Goal: Book appointment/travel/reservation

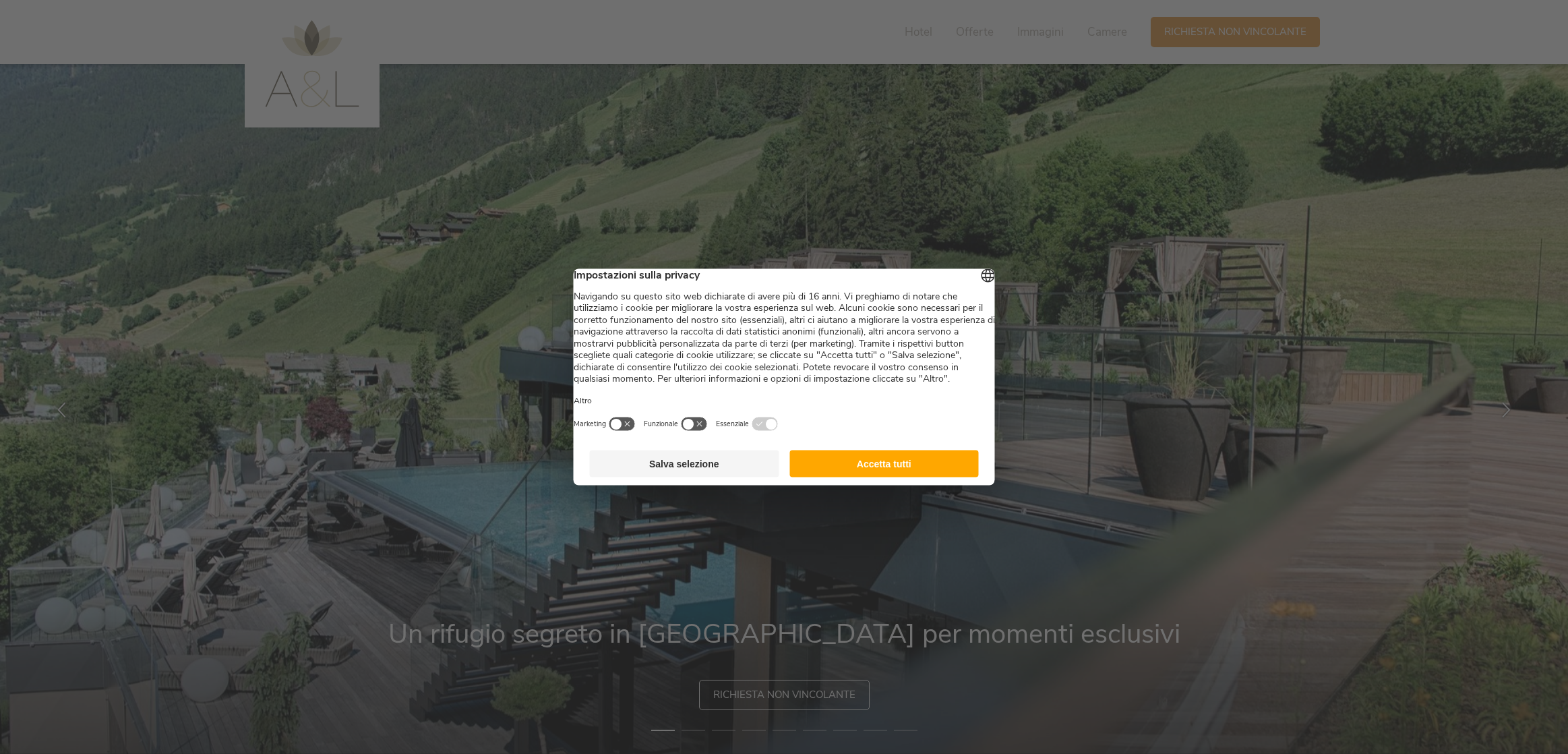
click at [871, 474] on button "Accetta tutti" at bounding box center [884, 464] width 189 height 27
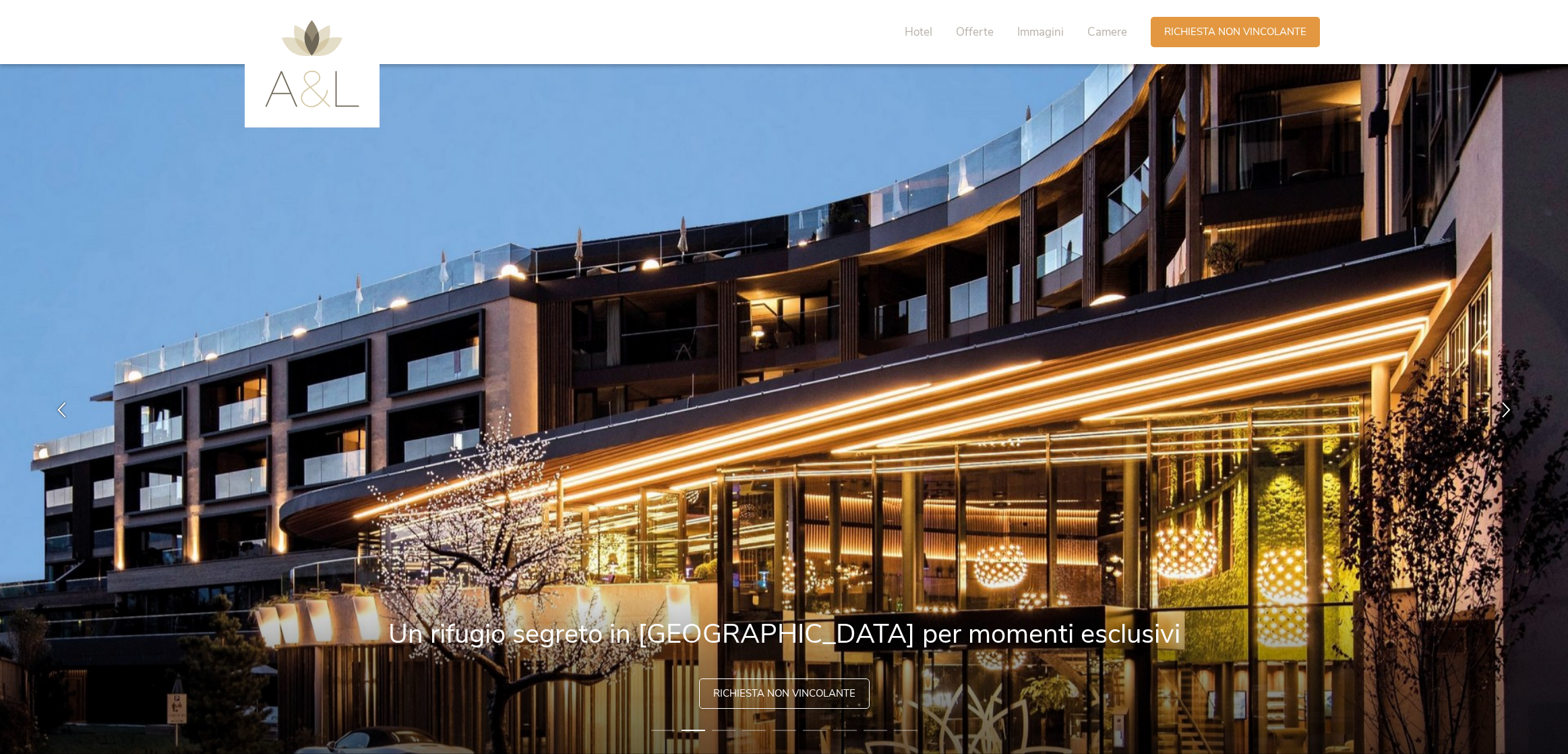
click at [729, 692] on div "Richiesta non vincolante" at bounding box center [784, 694] width 171 height 30
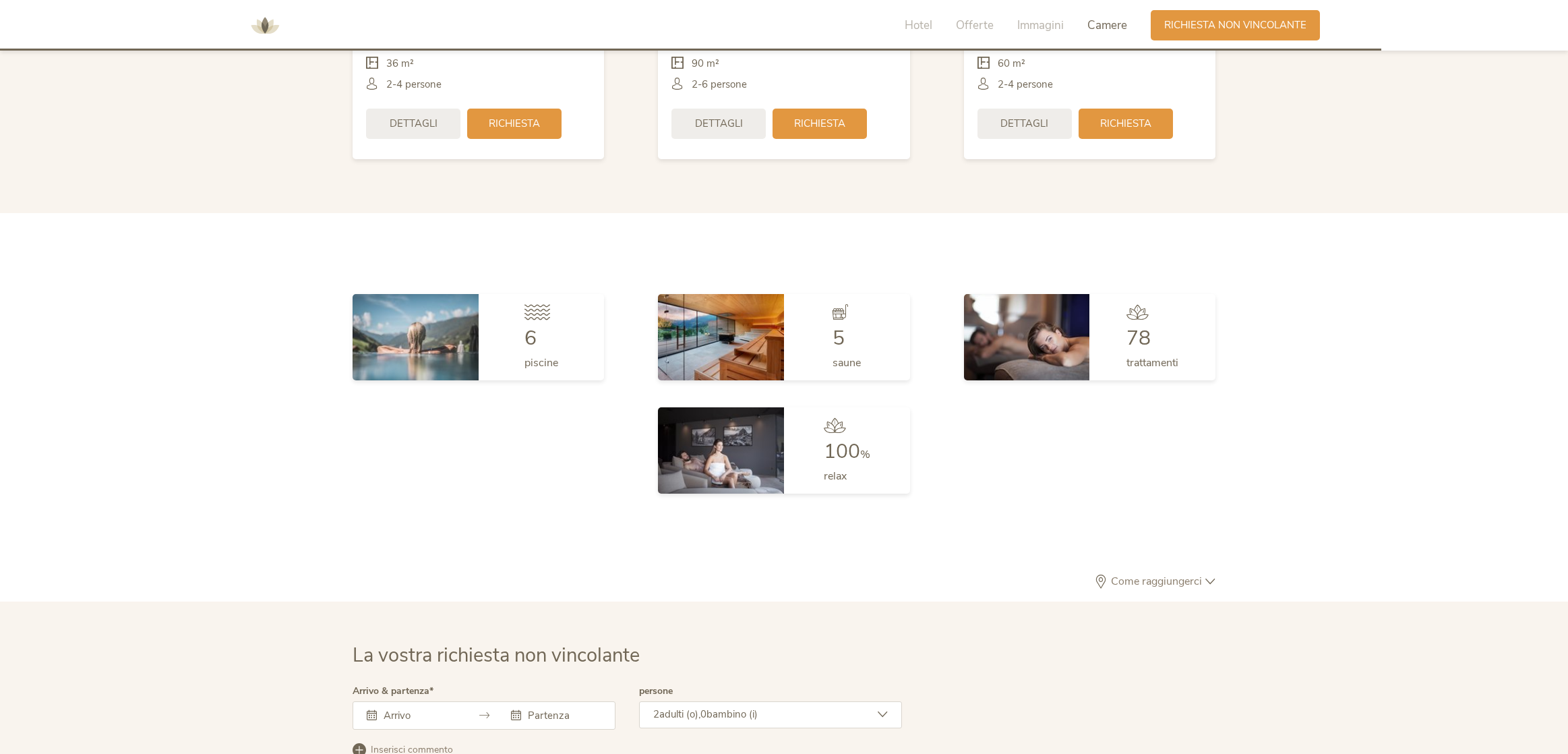
scroll to position [4606, 0]
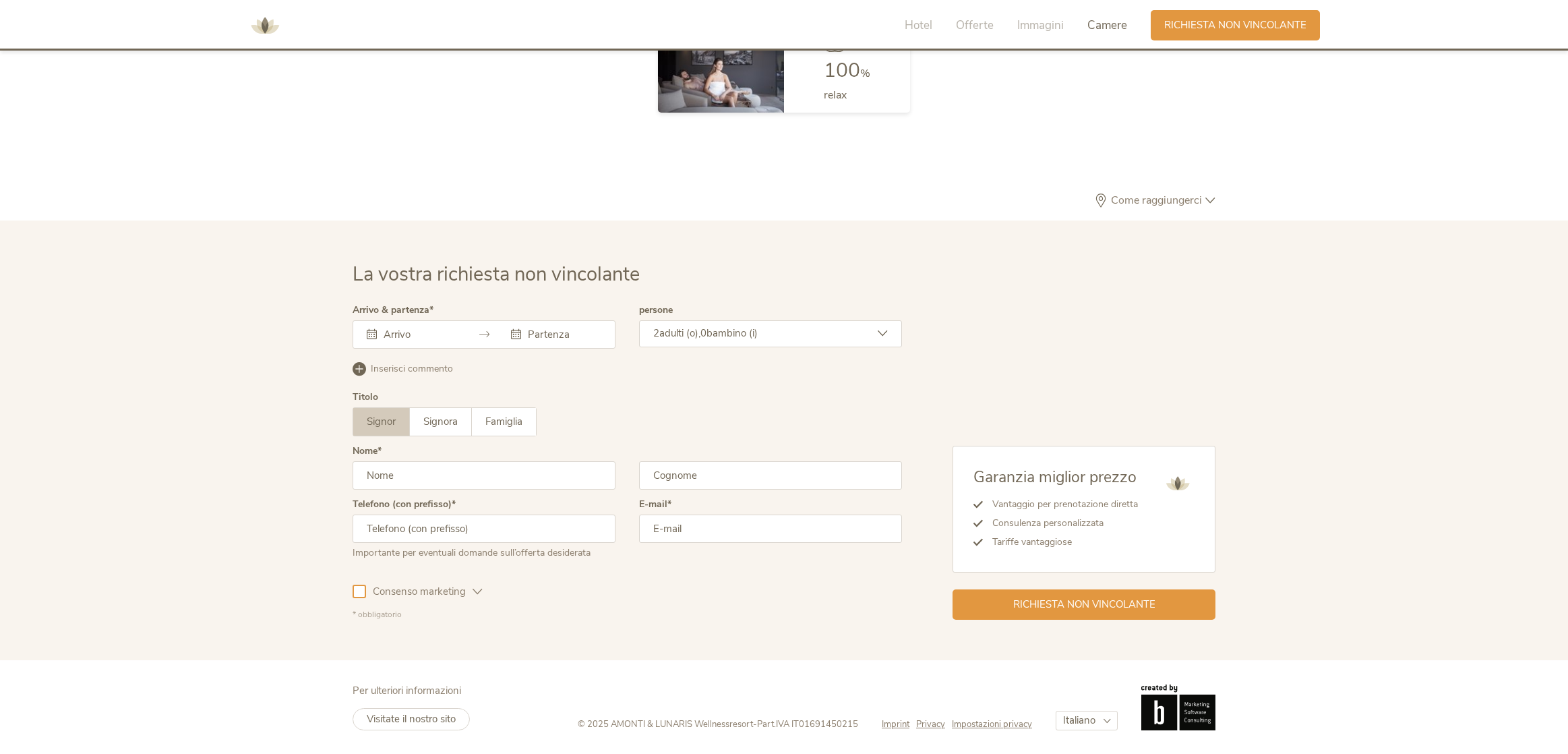
click at [353, 320] on div at bounding box center [484, 334] width 263 height 28
click at [380, 328] on input "text" at bounding box center [418, 334] width 77 height 14
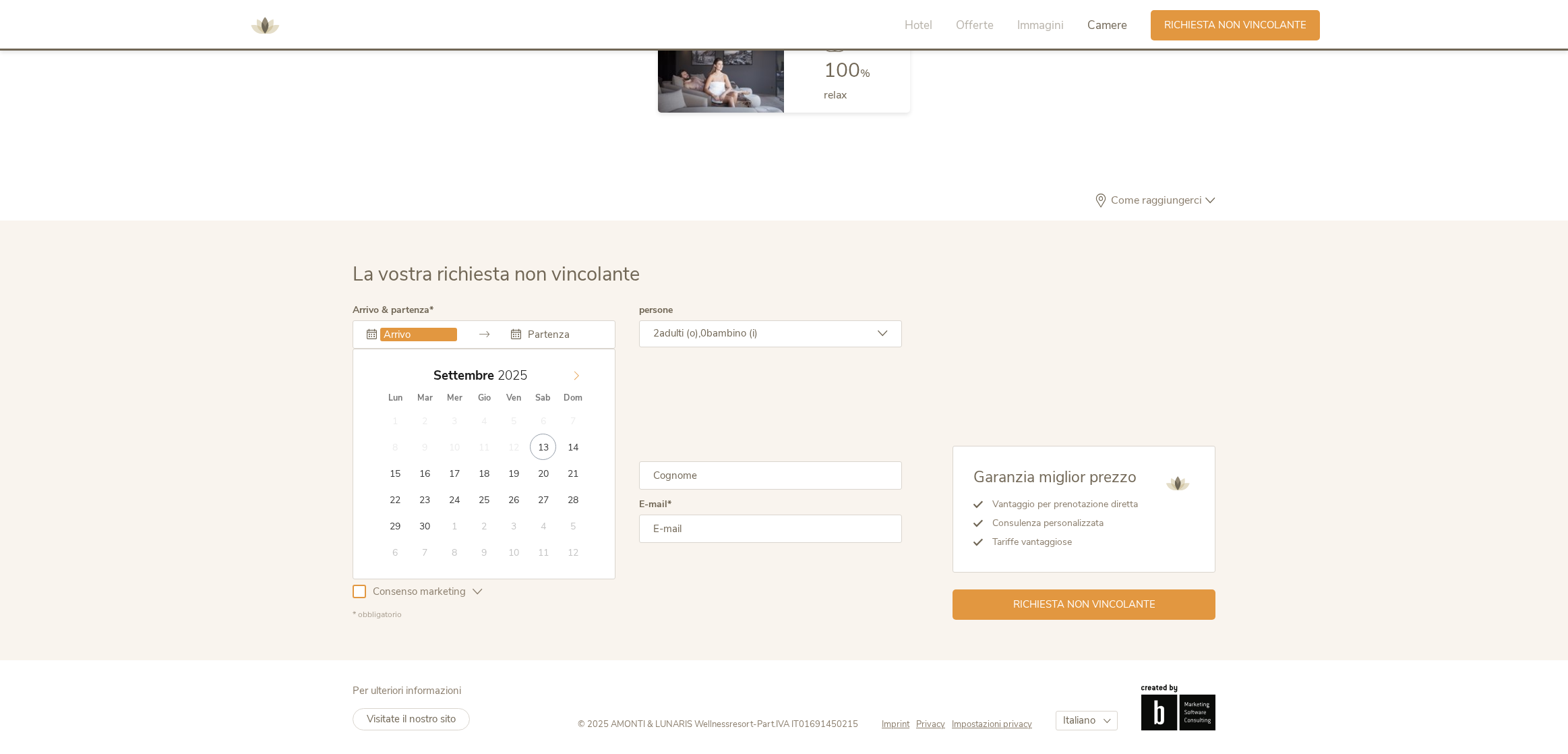
click at [575, 371] on icon at bounding box center [577, 375] width 5 height 9
type input "[DATE]"
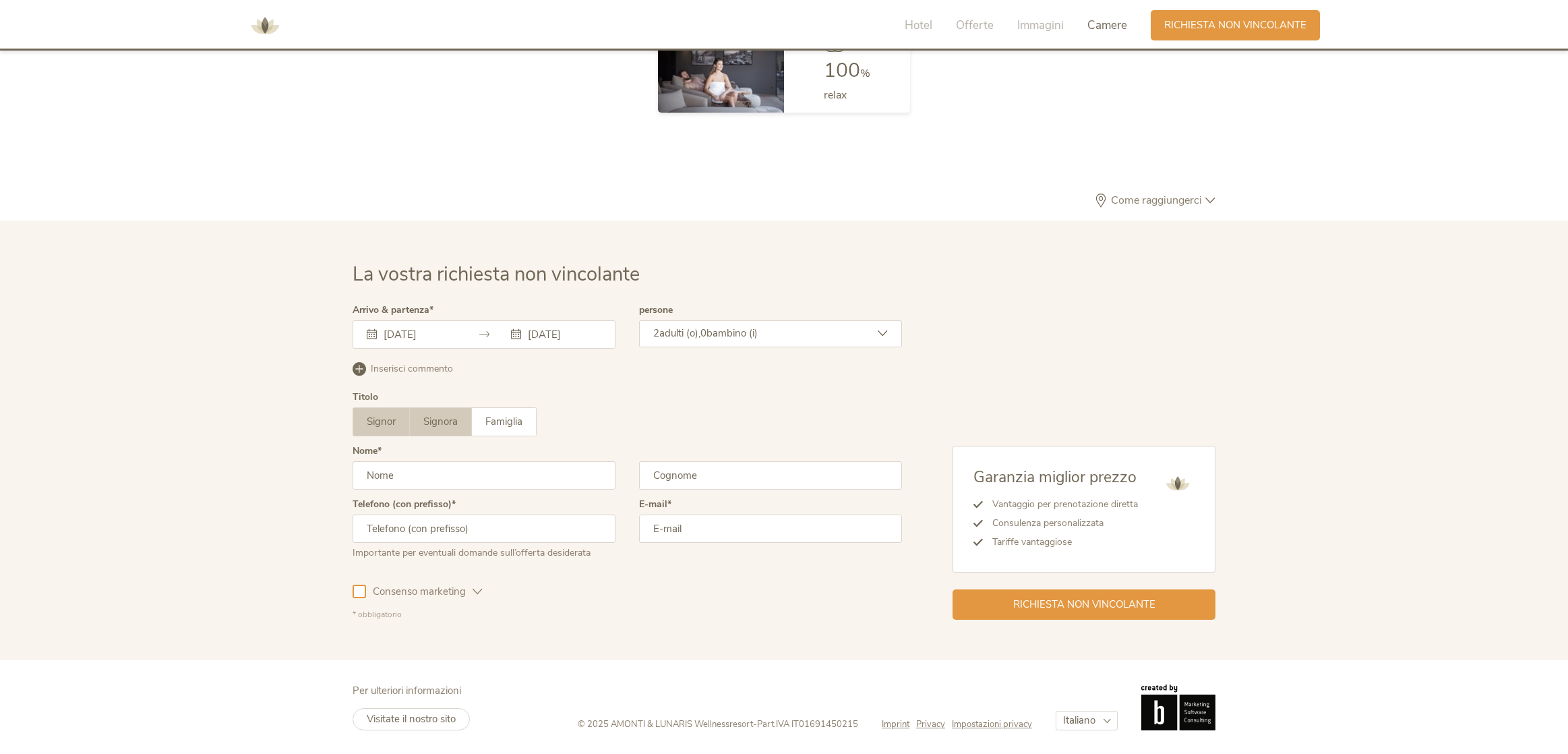
click at [410, 408] on label "Signora" at bounding box center [441, 422] width 62 height 27
type input "[PERSON_NAME]"
type input "B"
type input "Vanzo"
type input "3898041279"
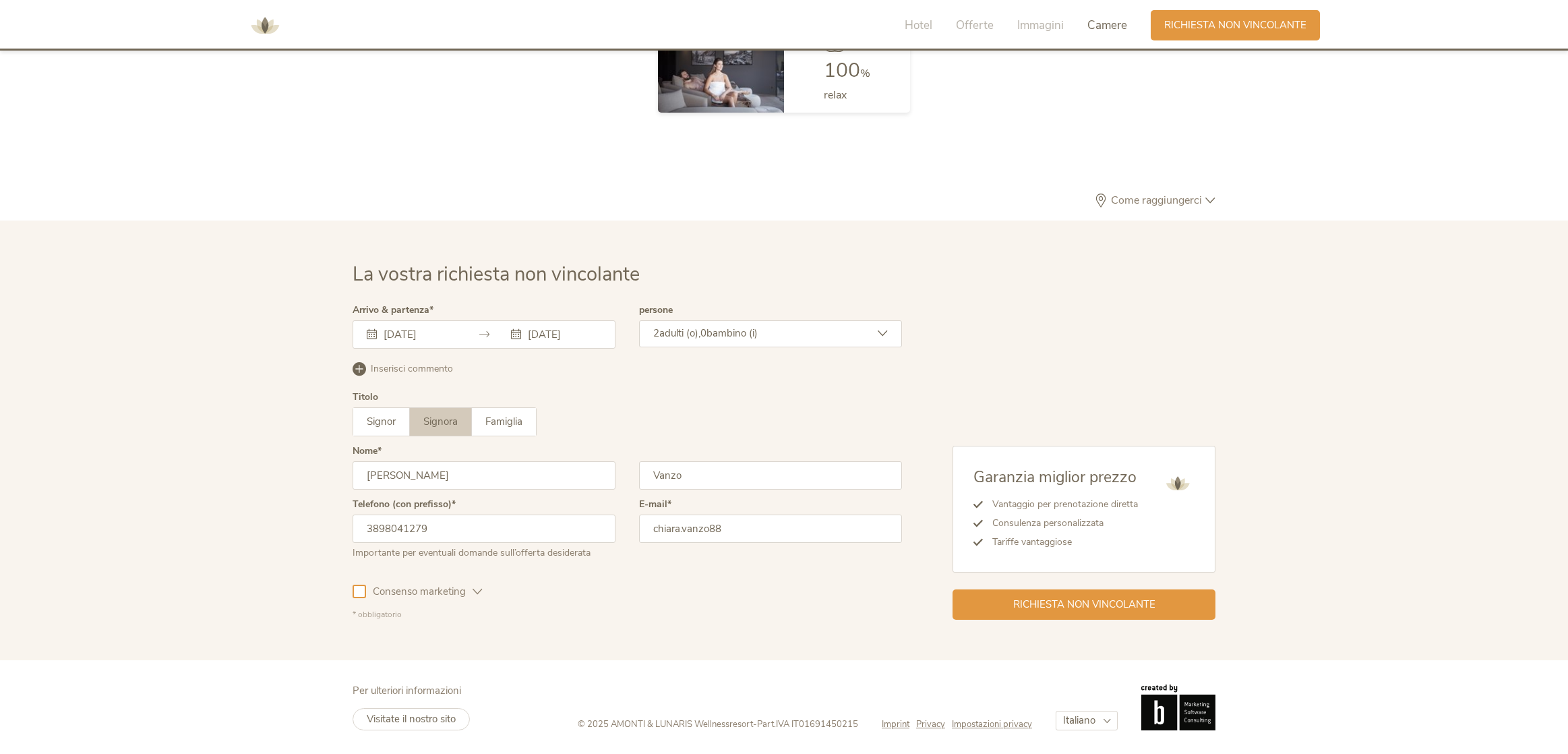
click button "Iscriviti ora" at bounding box center [0, 0] width 0 height 0
type input "[EMAIL_ADDRESS][DOMAIN_NAME]"
click at [353, 585] on div at bounding box center [359, 591] width 14 height 14
click at [1155, 596] on span "Richiesta non vincolante" at bounding box center [1084, 603] width 143 height 14
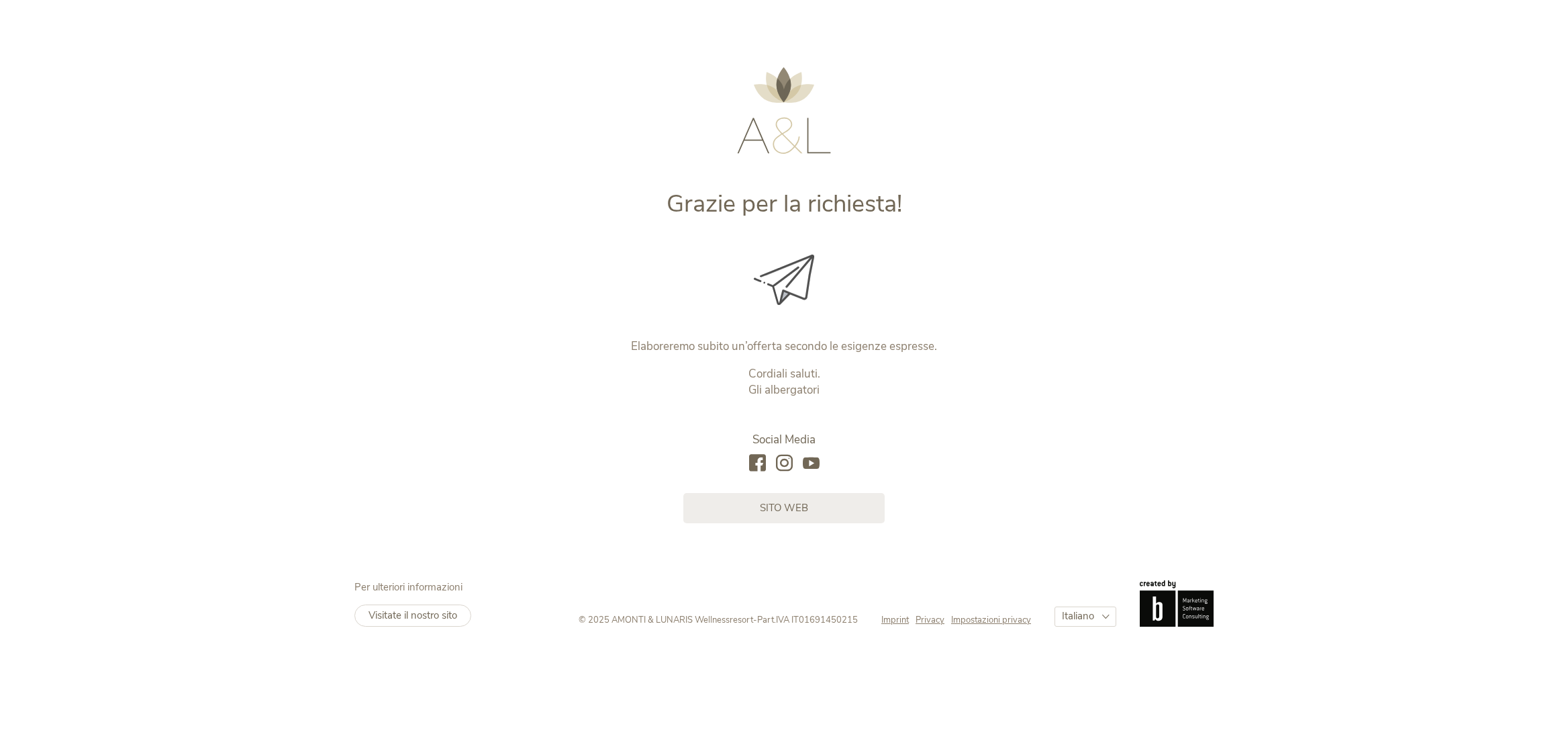
click at [770, 151] on img at bounding box center [784, 110] width 94 height 87
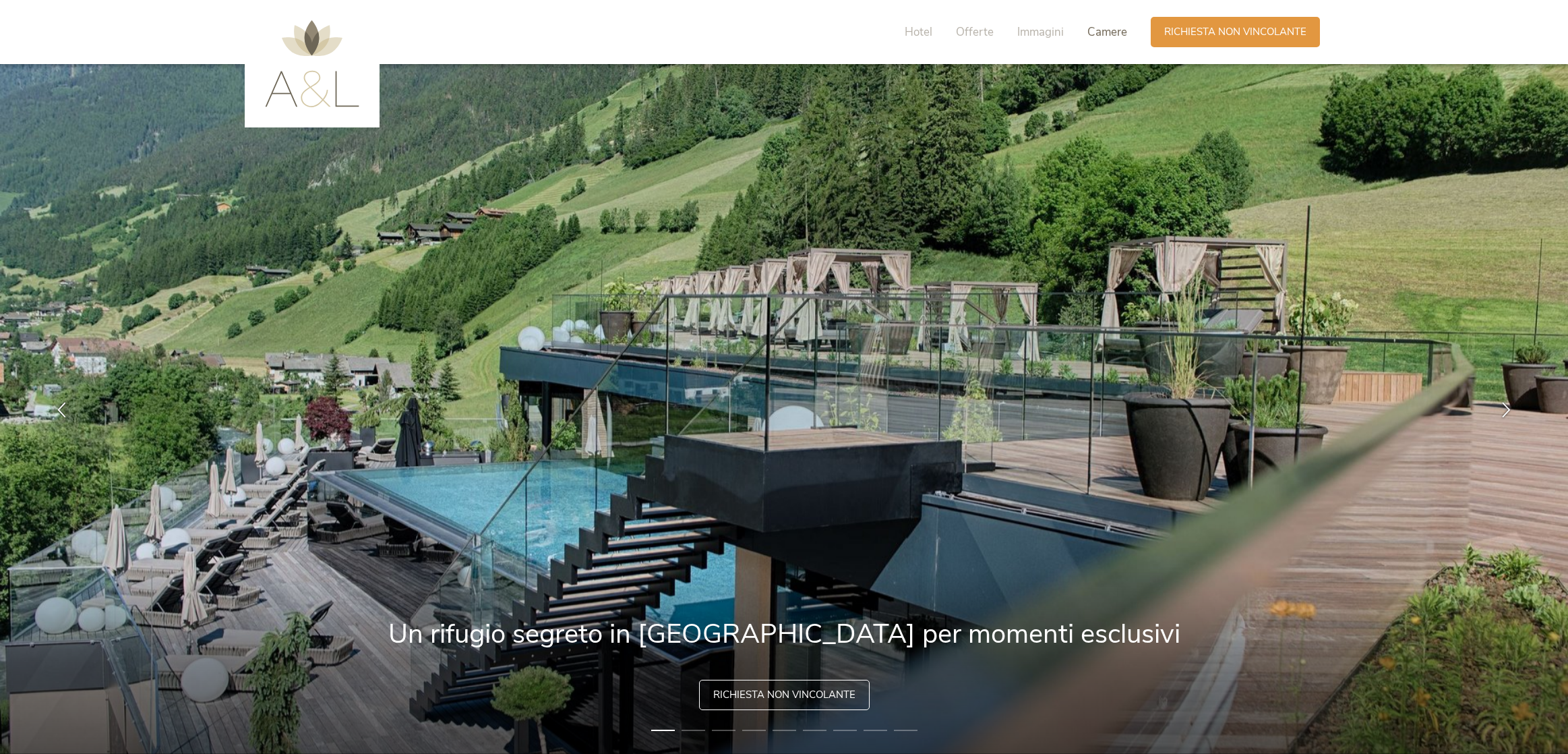
click at [1127, 40] on span "Camere" at bounding box center [1107, 32] width 40 height 16
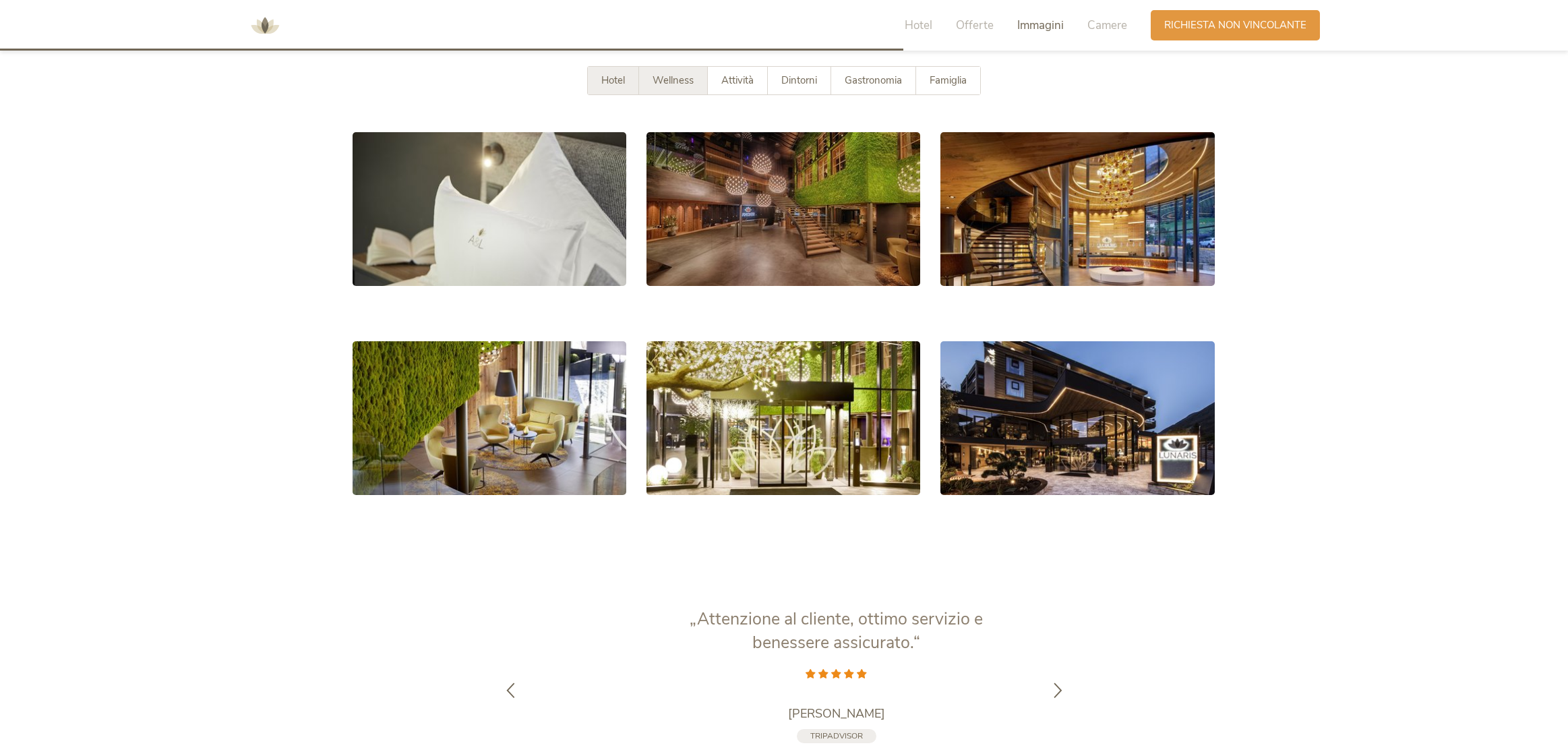
scroll to position [2649, 0]
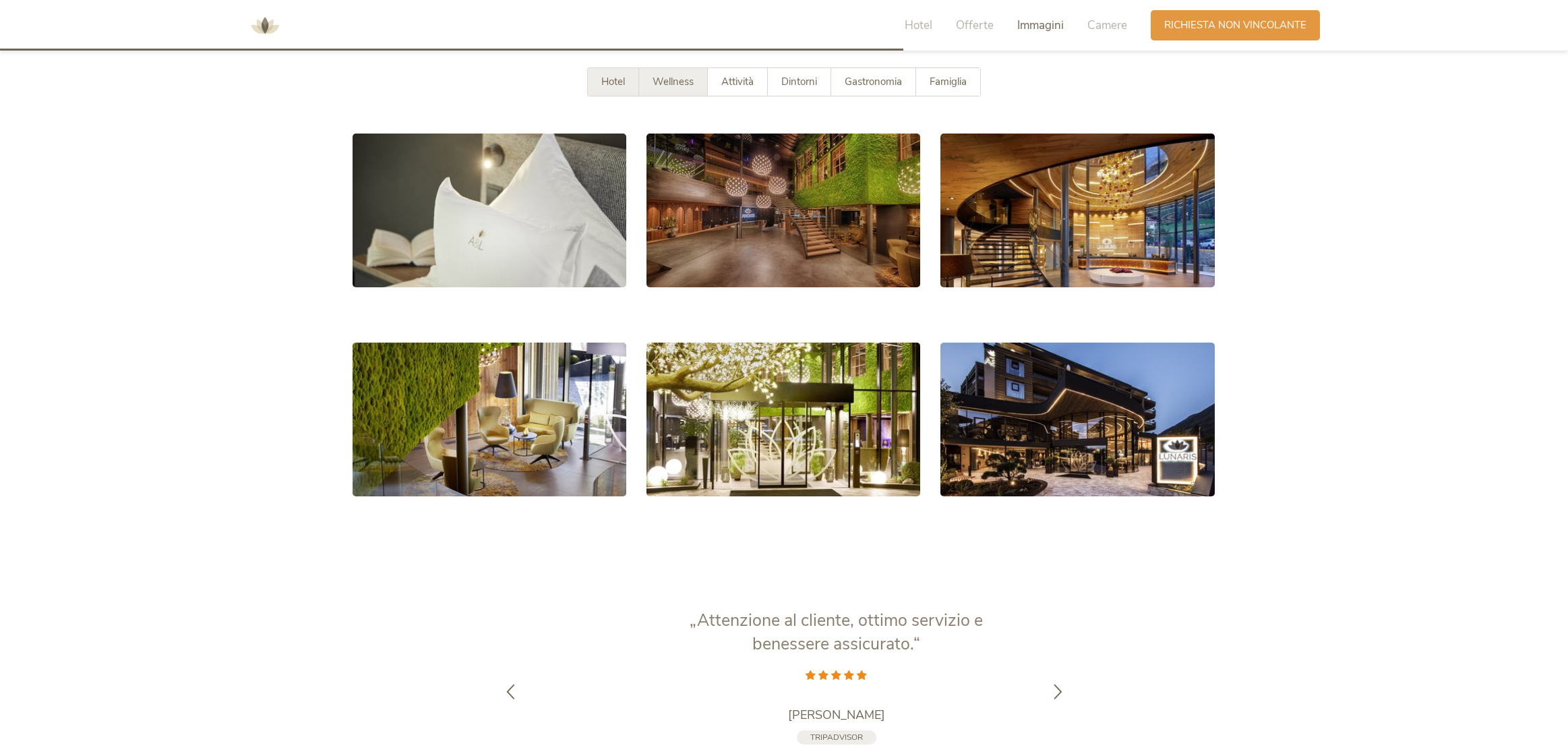
click at [665, 96] on div "Wellness" at bounding box center [674, 82] width 69 height 27
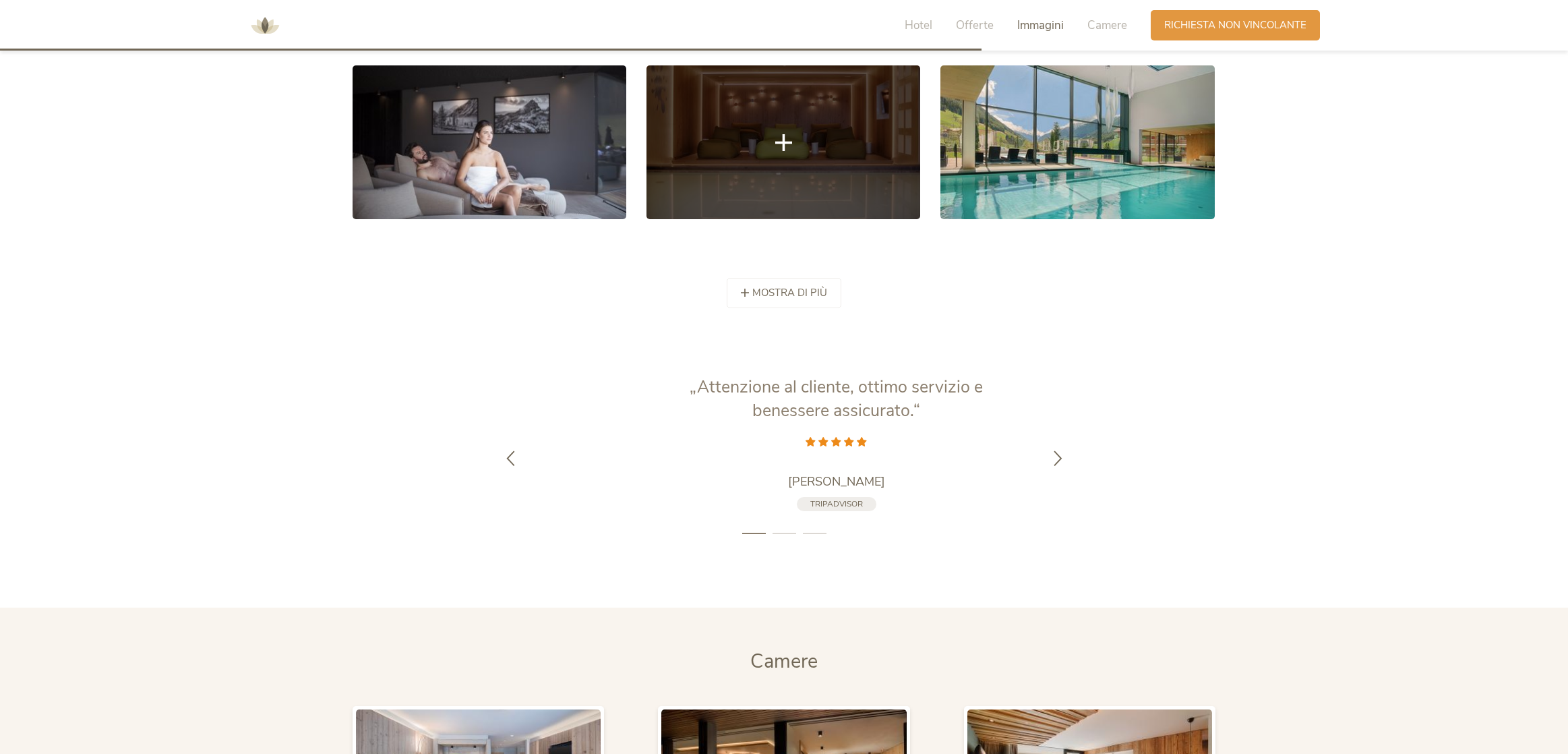
scroll to position [2902, 0]
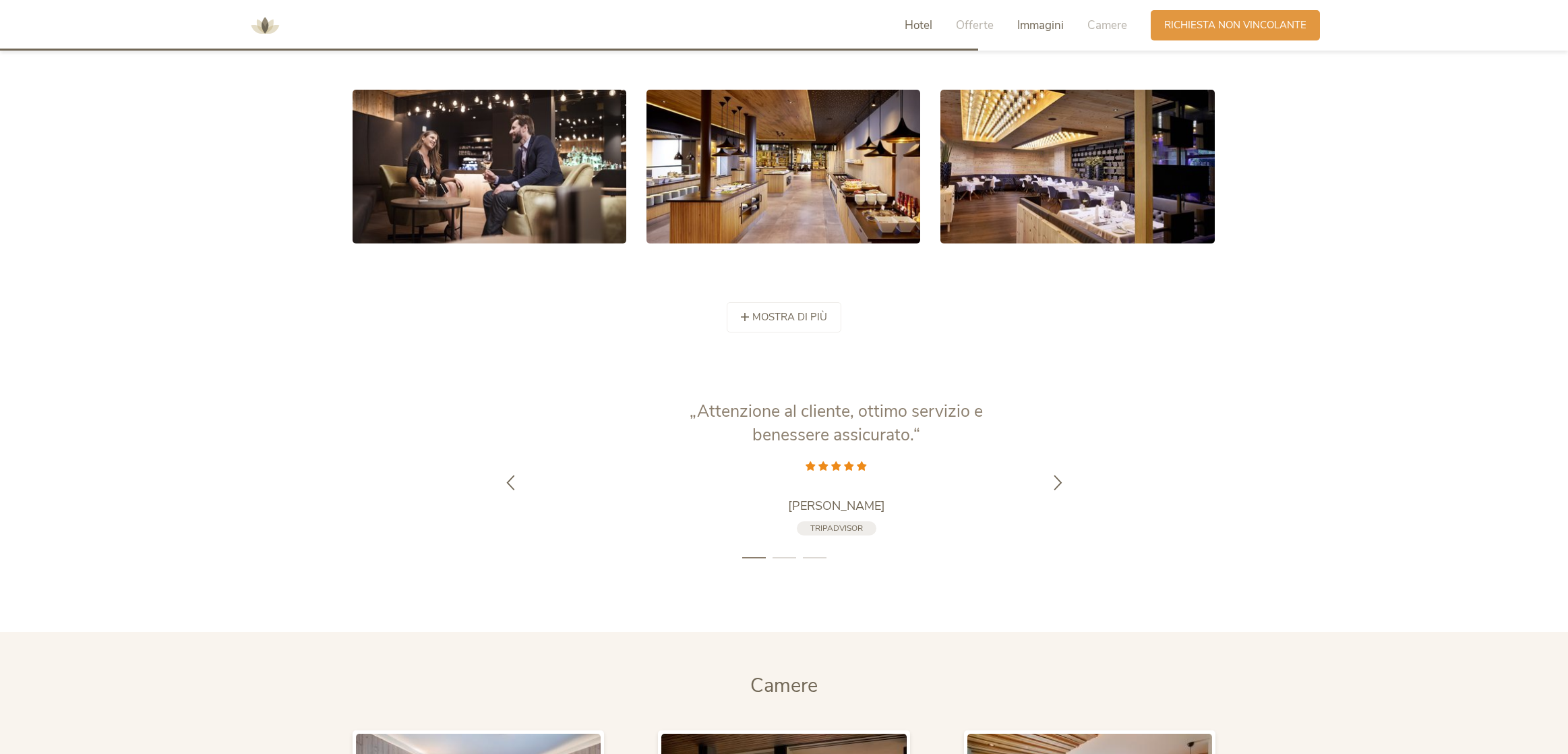
click at [932, 32] on span "Hotel" at bounding box center [919, 25] width 27 height 16
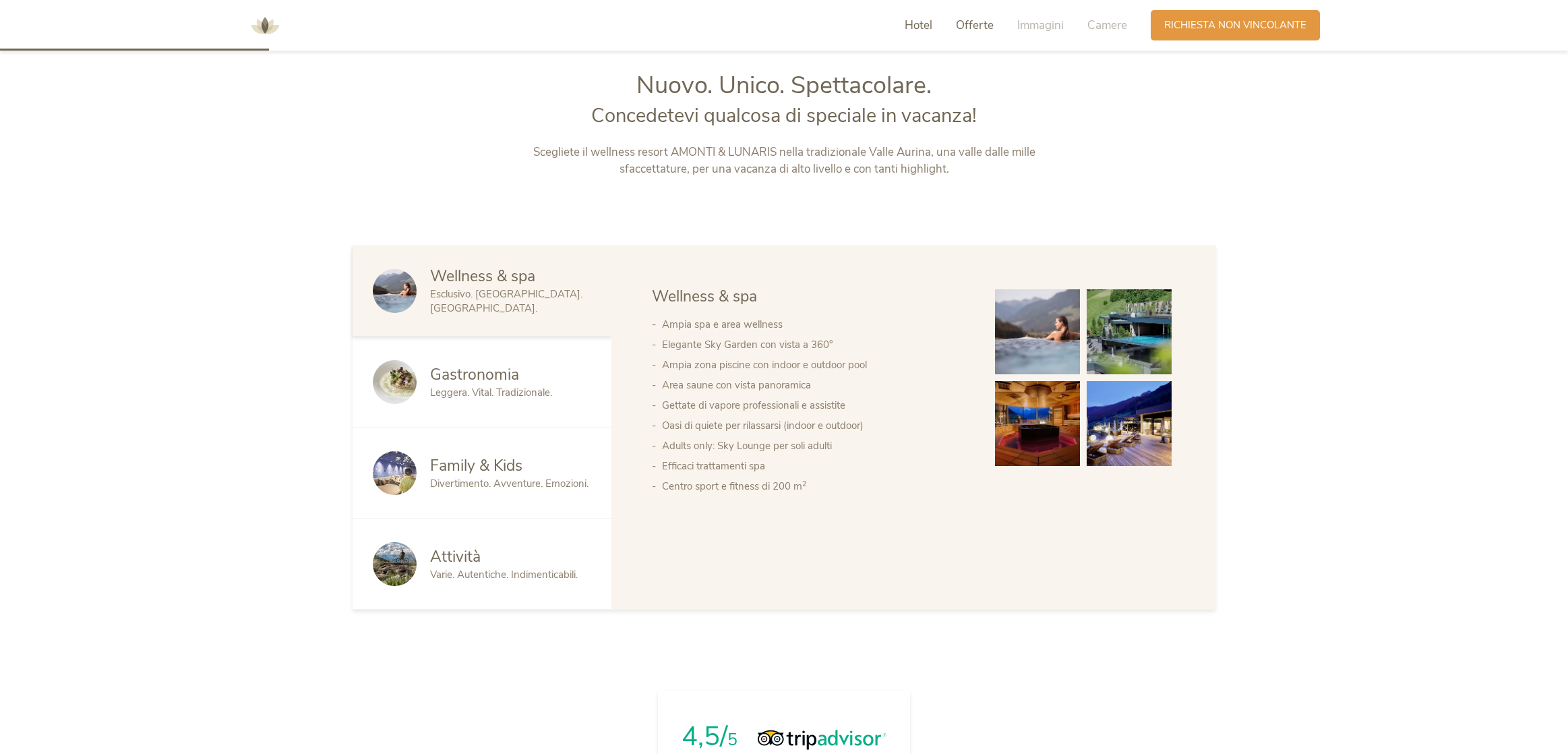
click at [993, 33] on span "Offerte" at bounding box center [975, 25] width 37 height 16
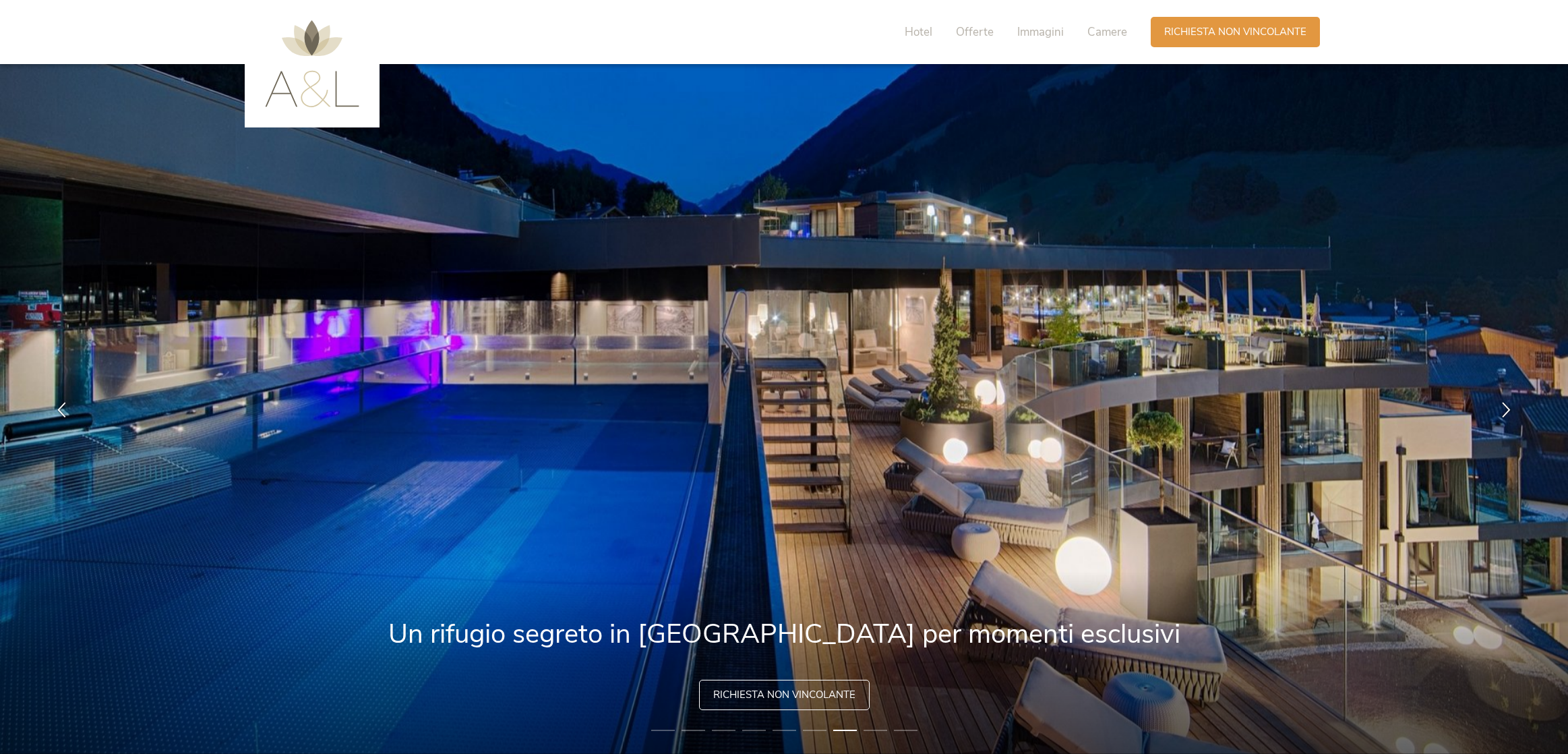
scroll to position [0, 0]
click at [932, 37] on span "Hotel" at bounding box center [919, 32] width 27 height 16
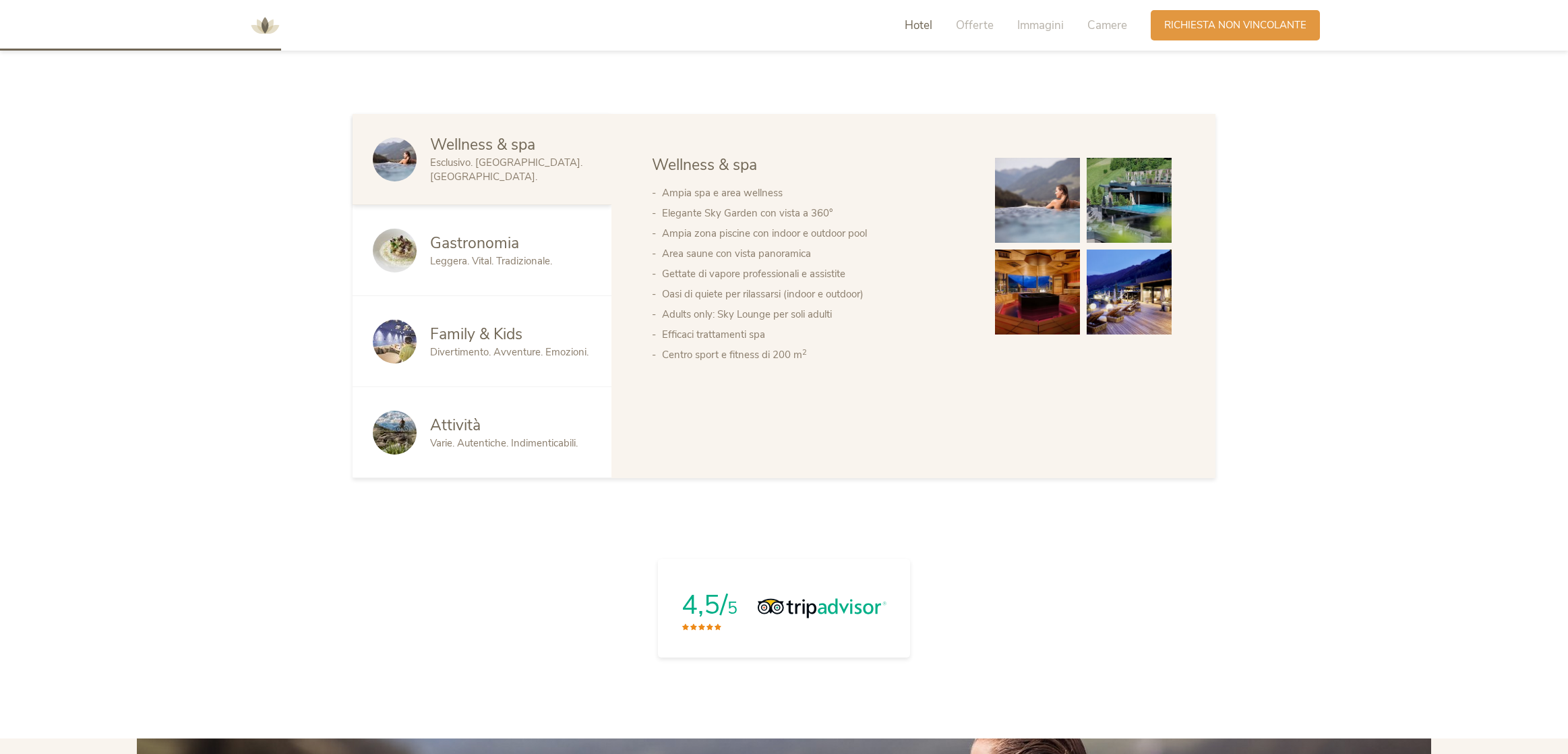
scroll to position [951, 0]
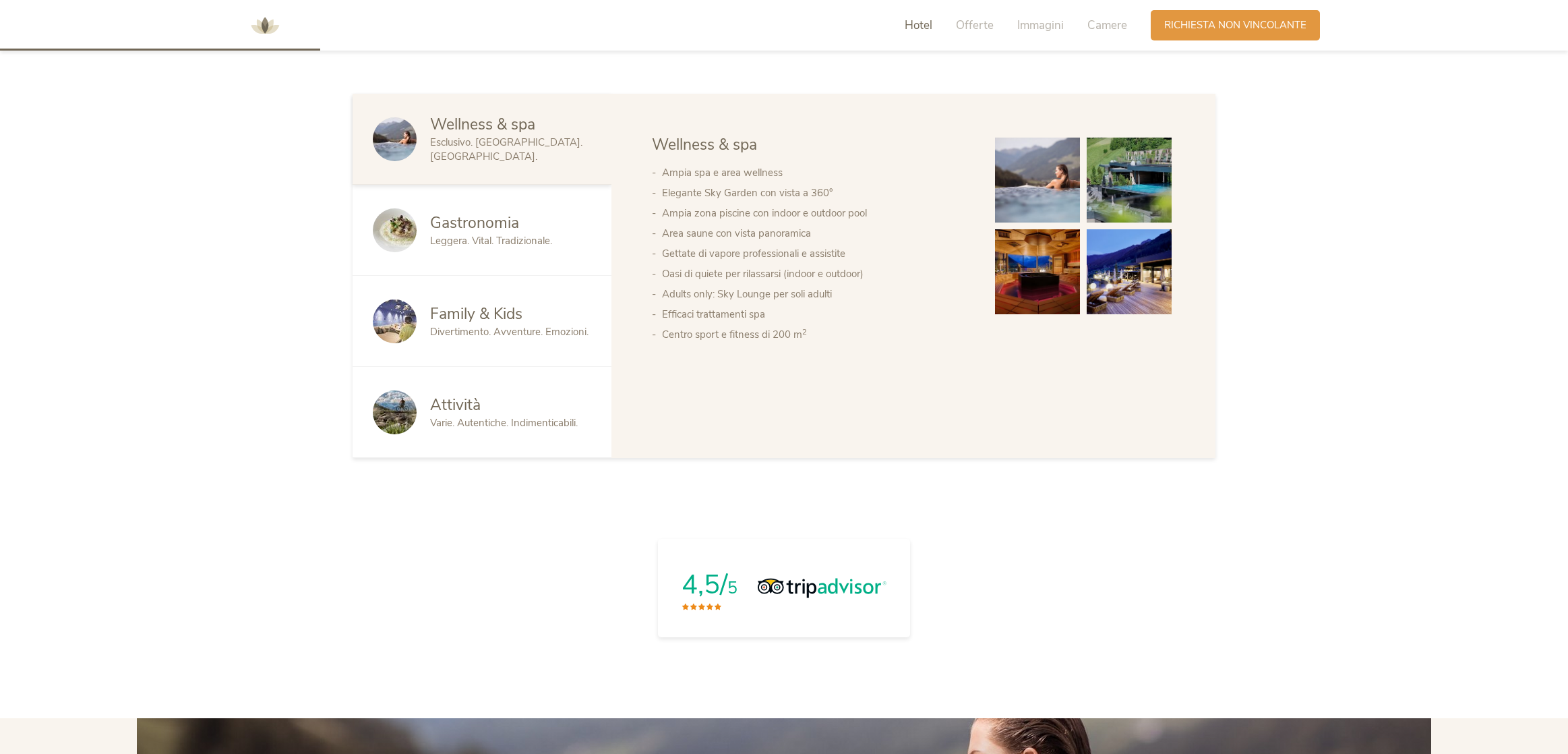
click at [436, 248] on span "Leggera. Vital. Tradizionale." at bounding box center [490, 241] width 122 height 14
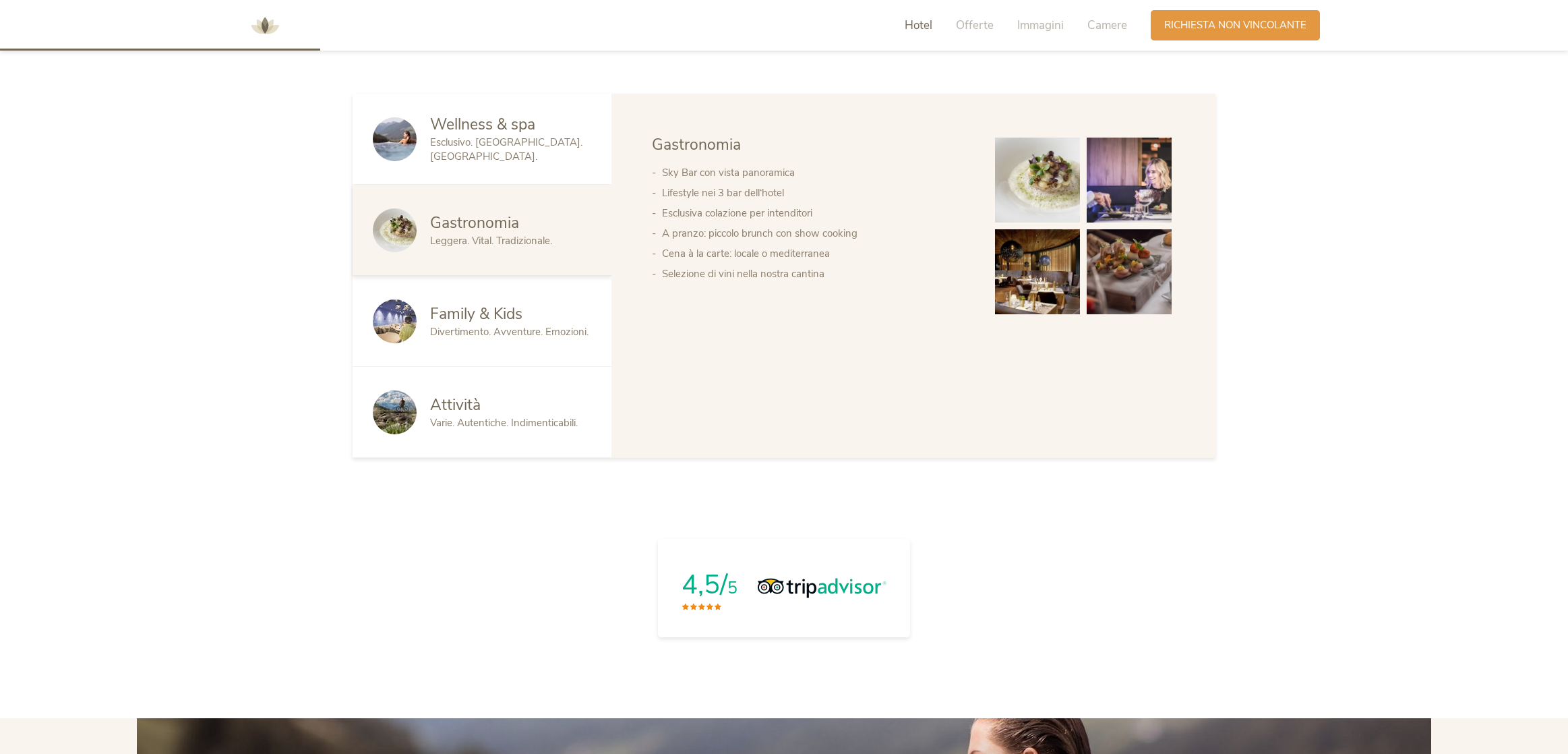
click at [430, 324] on span "Family & Kids" at bounding box center [476, 313] width 92 height 21
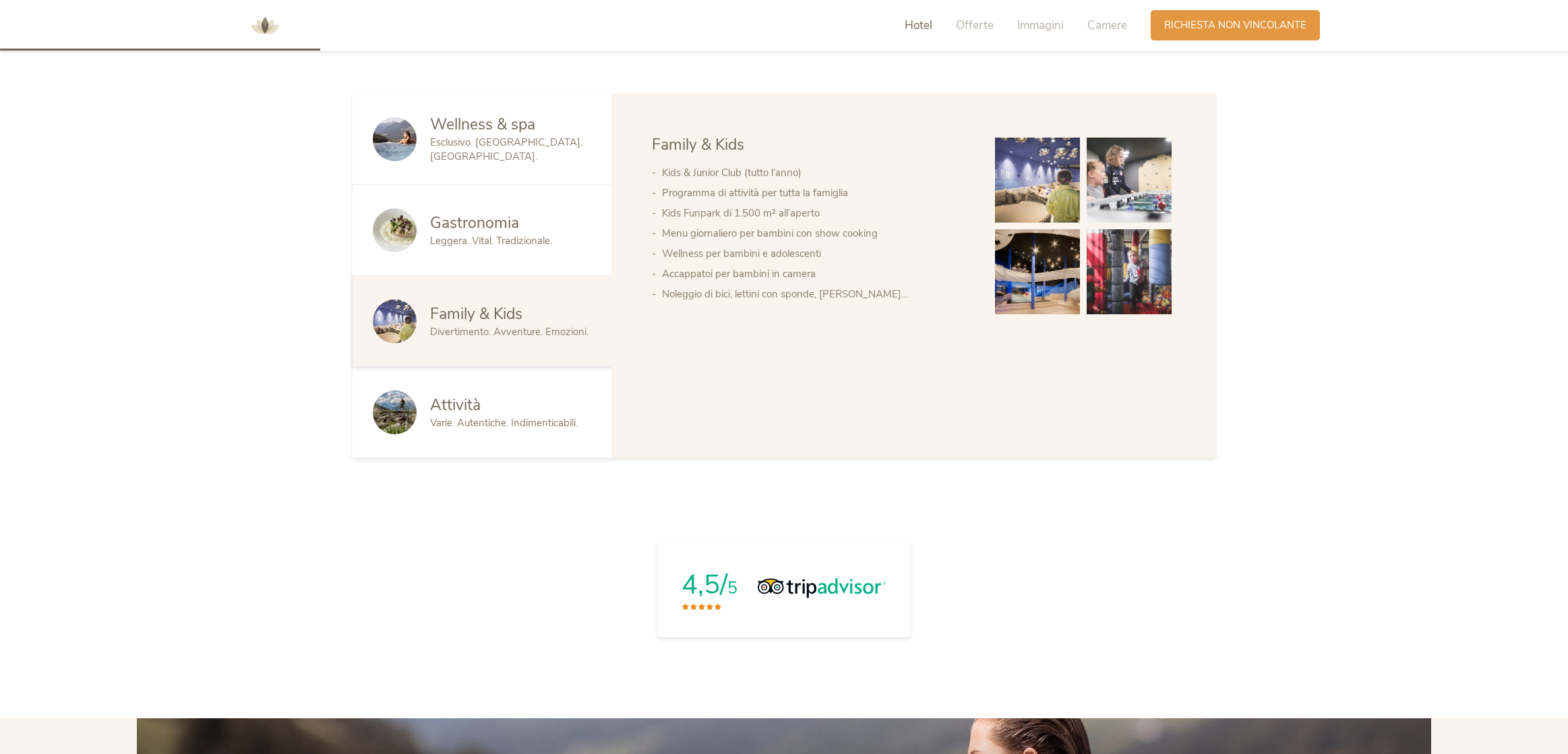
click at [416, 458] on div "Attività Varie. Autentiche. Indimenticabili." at bounding box center [482, 412] width 259 height 91
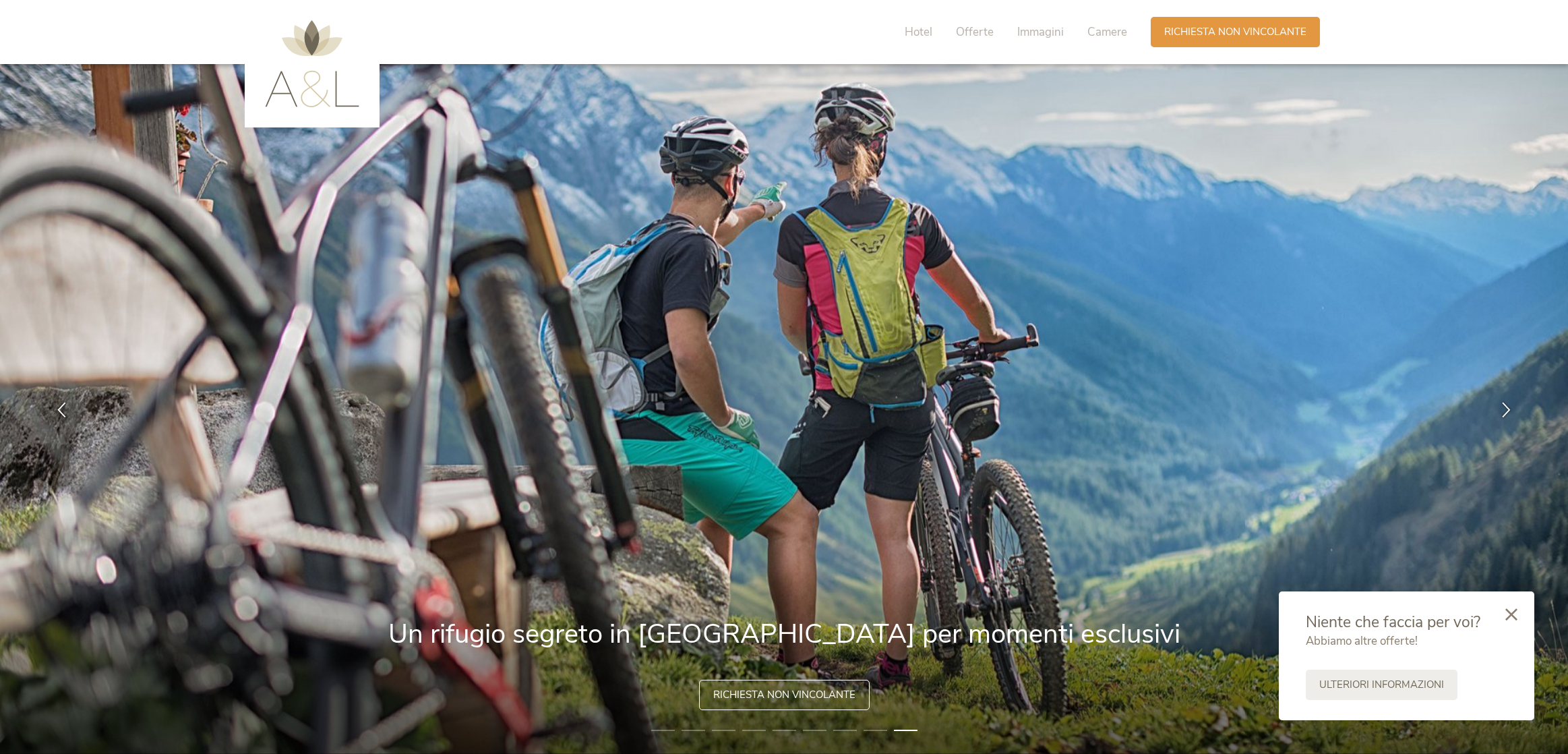
scroll to position [0, 0]
